Goal: Contribute content

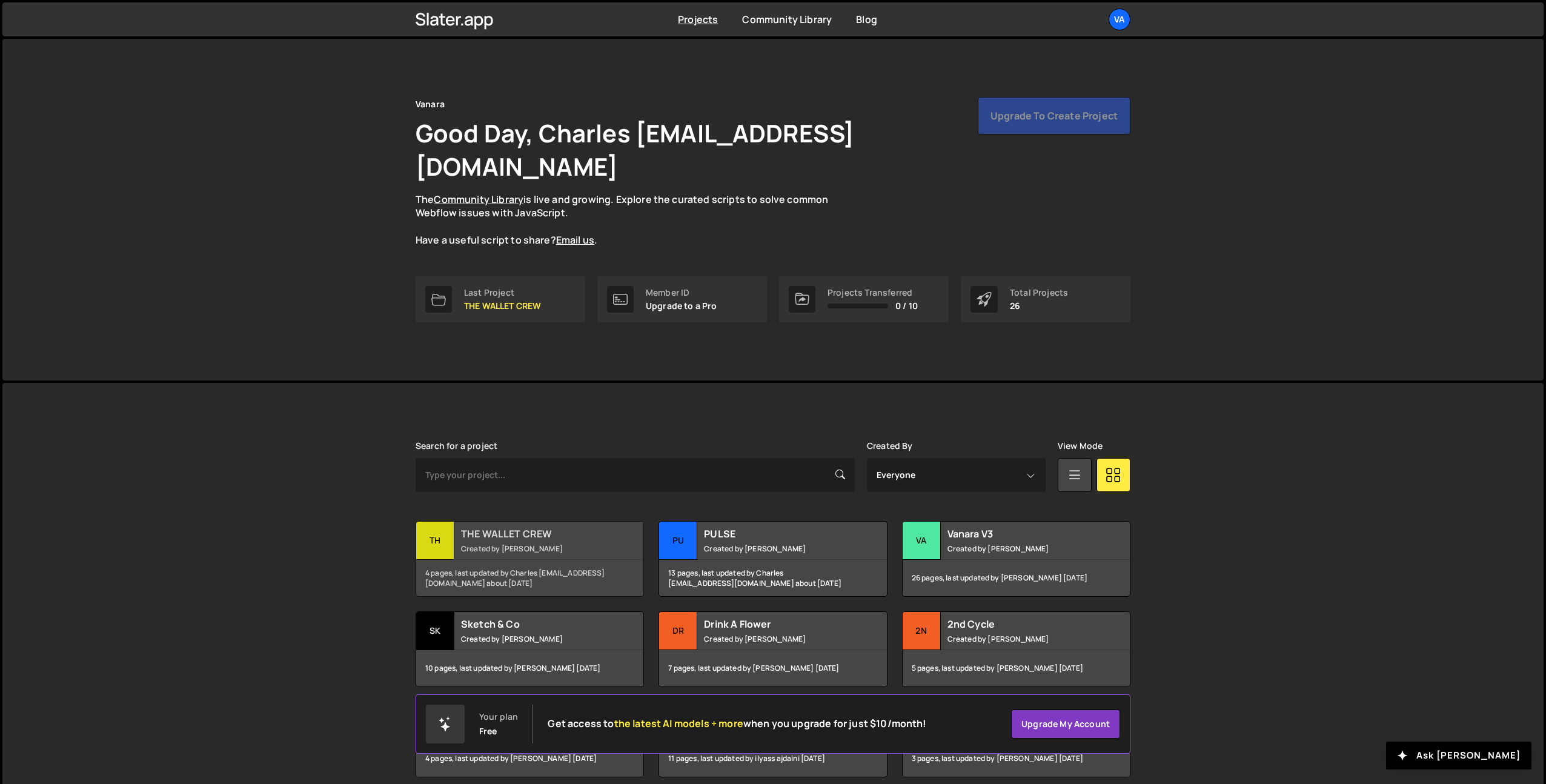
click at [524, 522] on div "THE WALLET CREW Created by Terence Moulin" at bounding box center [529, 540] width 227 height 37
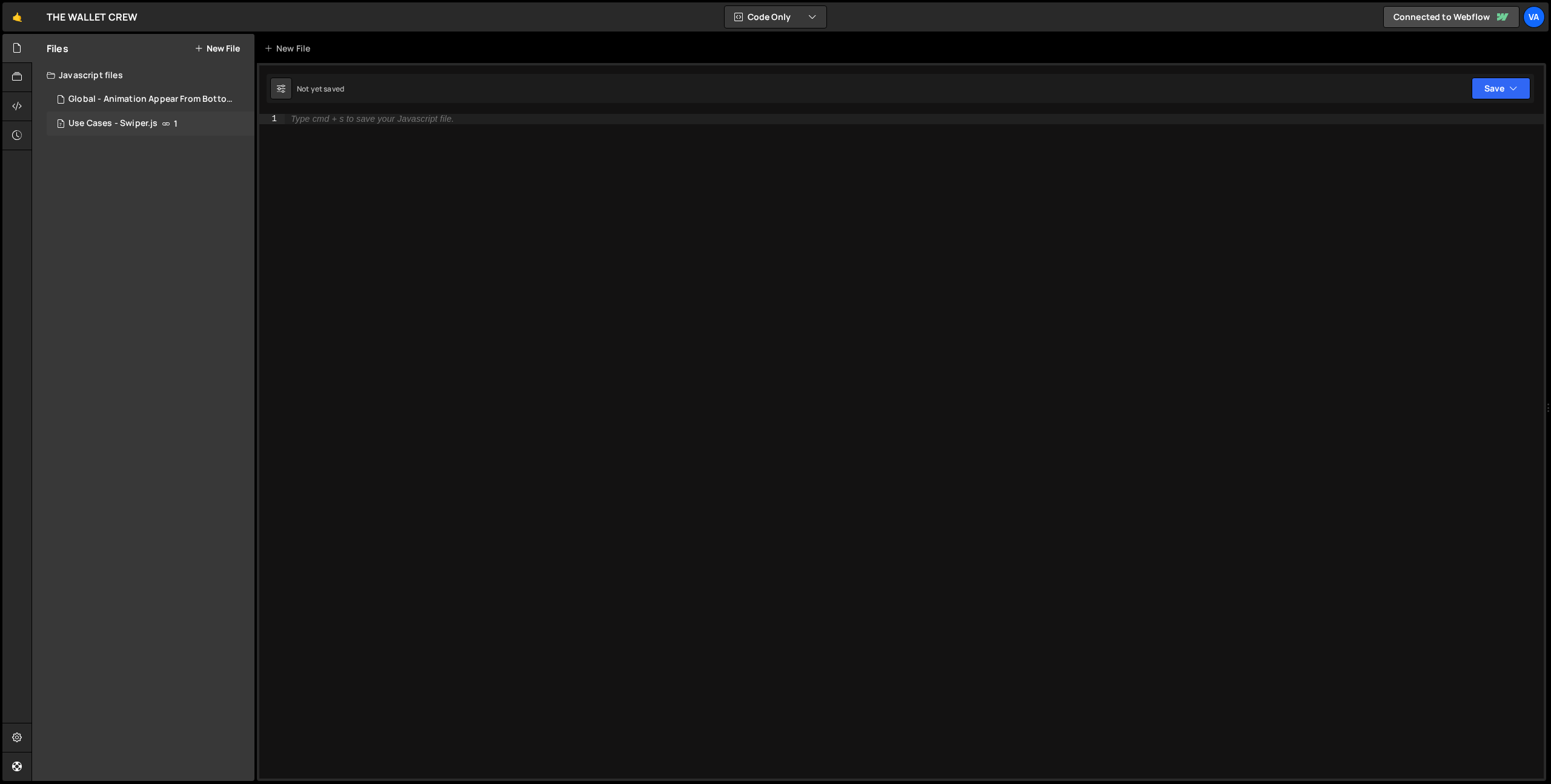
click at [162, 127] on icon at bounding box center [166, 124] width 8 height 9
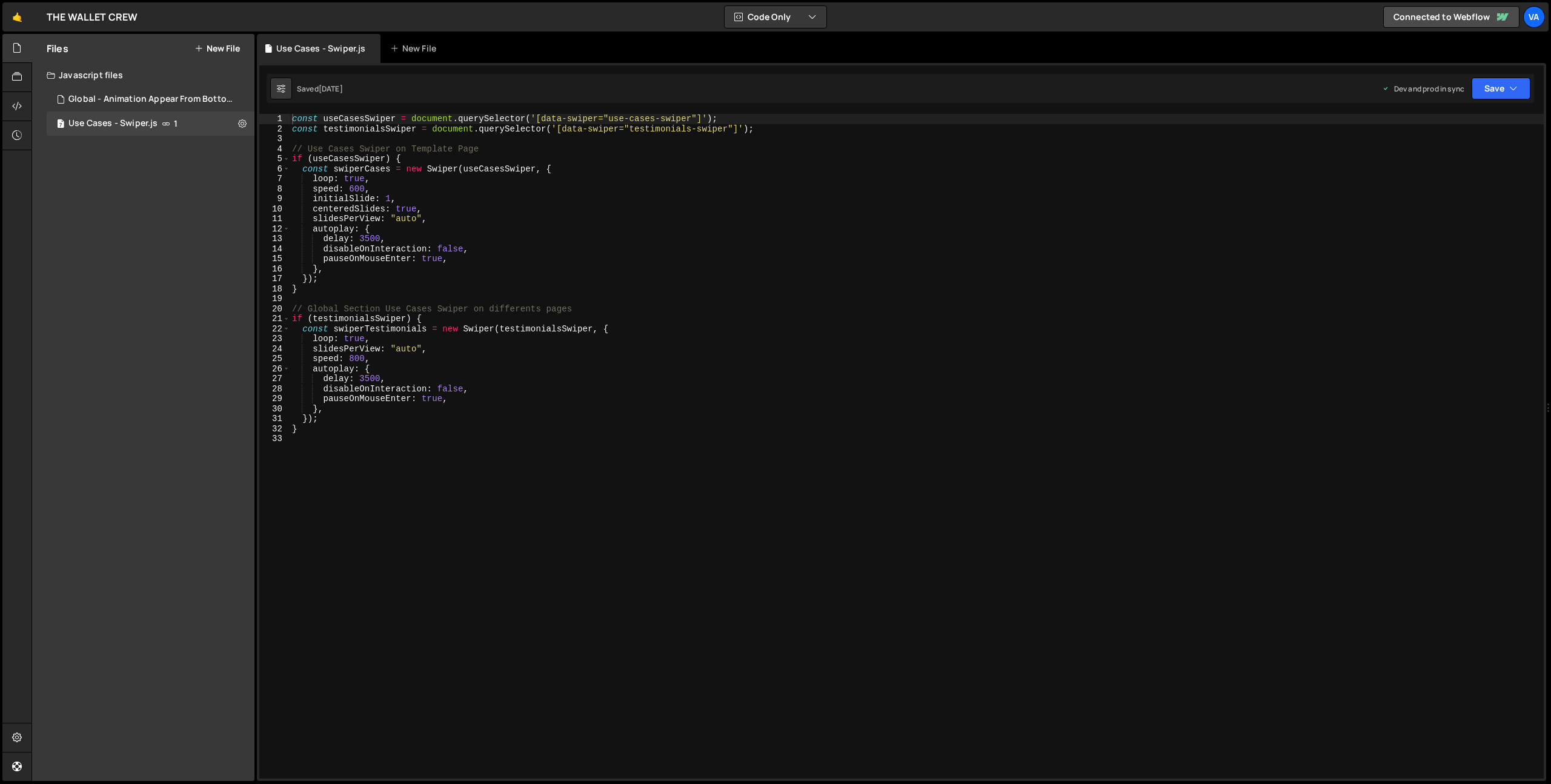
type textarea "slidesPerView: "auto","
click at [443, 351] on div "const useCasesSwiper = document . querySelector ( '[data-swiper="use-cases-swip…" at bounding box center [916, 456] width 1254 height 684
type textarea "slidesPerGroup: 1,"
click at [1499, 89] on button "Save" at bounding box center [1501, 87] width 59 height 21
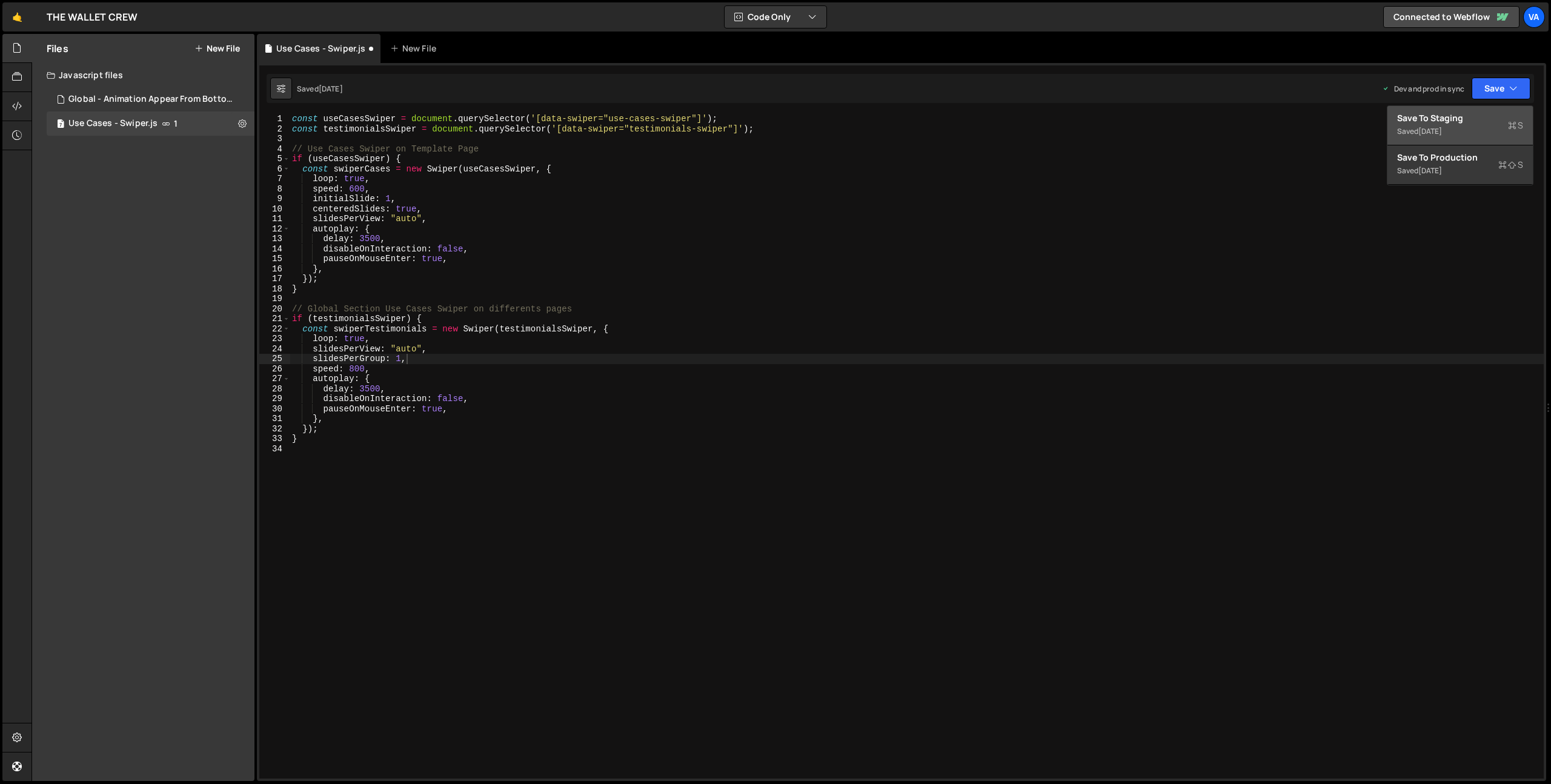
click at [1450, 121] on div "Save to Staging S" at bounding box center [1460, 117] width 126 height 12
click at [605, 545] on div "const useCasesSwiper = document . querySelector ( '[data-swiper="use-cases-swip…" at bounding box center [916, 456] width 1254 height 684
drag, startPoint x: 313, startPoint y: 340, endPoint x: 352, endPoint y: 381, distance: 56.6
click at [314, 340] on div "const useCasesSwiper = document . querySelector ( '[data-swiper="use-cases-swip…" at bounding box center [916, 456] width 1254 height 684
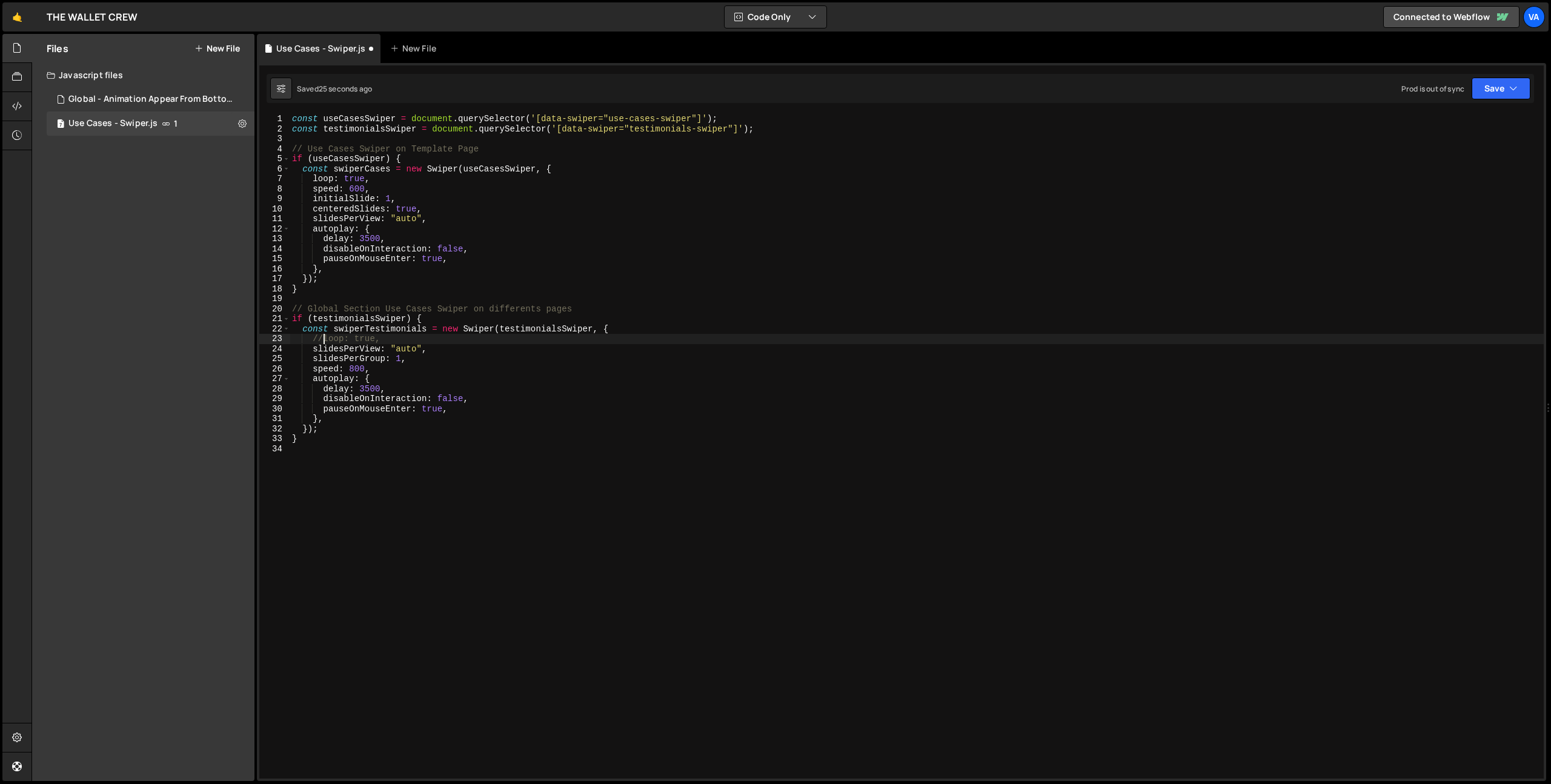
scroll to position [0, 2]
click at [314, 360] on div "const useCasesSwiper = document . querySelector ( '[data-swiper="use-cases-swip…" at bounding box center [916, 456] width 1254 height 684
drag, startPoint x: 328, startPoint y: 337, endPoint x: 380, endPoint y: 409, distance: 88.8
click at [328, 337] on div "const useCasesSwiper = document . querySelector ( '[data-swiper="use-cases-swip…" at bounding box center [916, 456] width 1254 height 684
type textarea "loop: true,"
